Goal: Find specific page/section

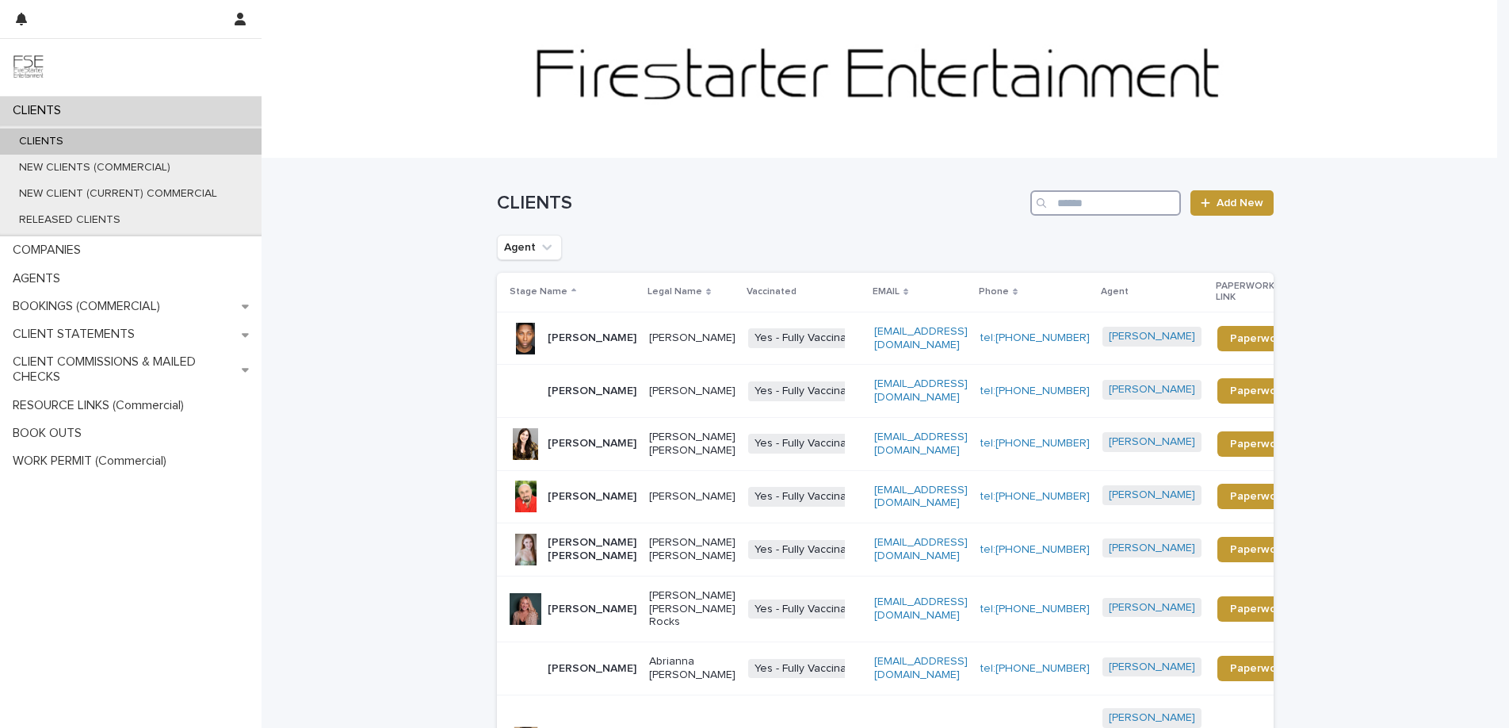
click at [1122, 206] on input "Search" at bounding box center [1105, 202] width 151 height 25
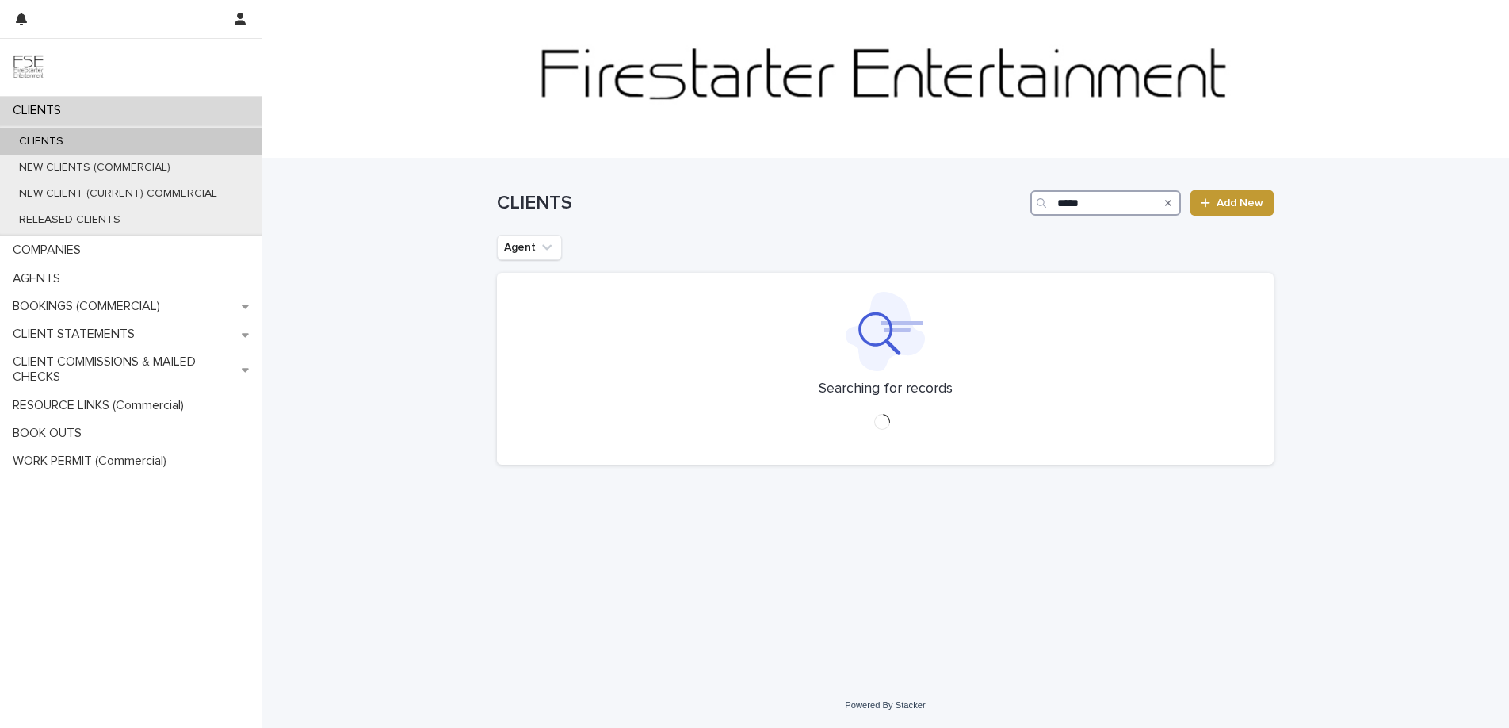
type input "******"
